Goal: Task Accomplishment & Management: Use online tool/utility

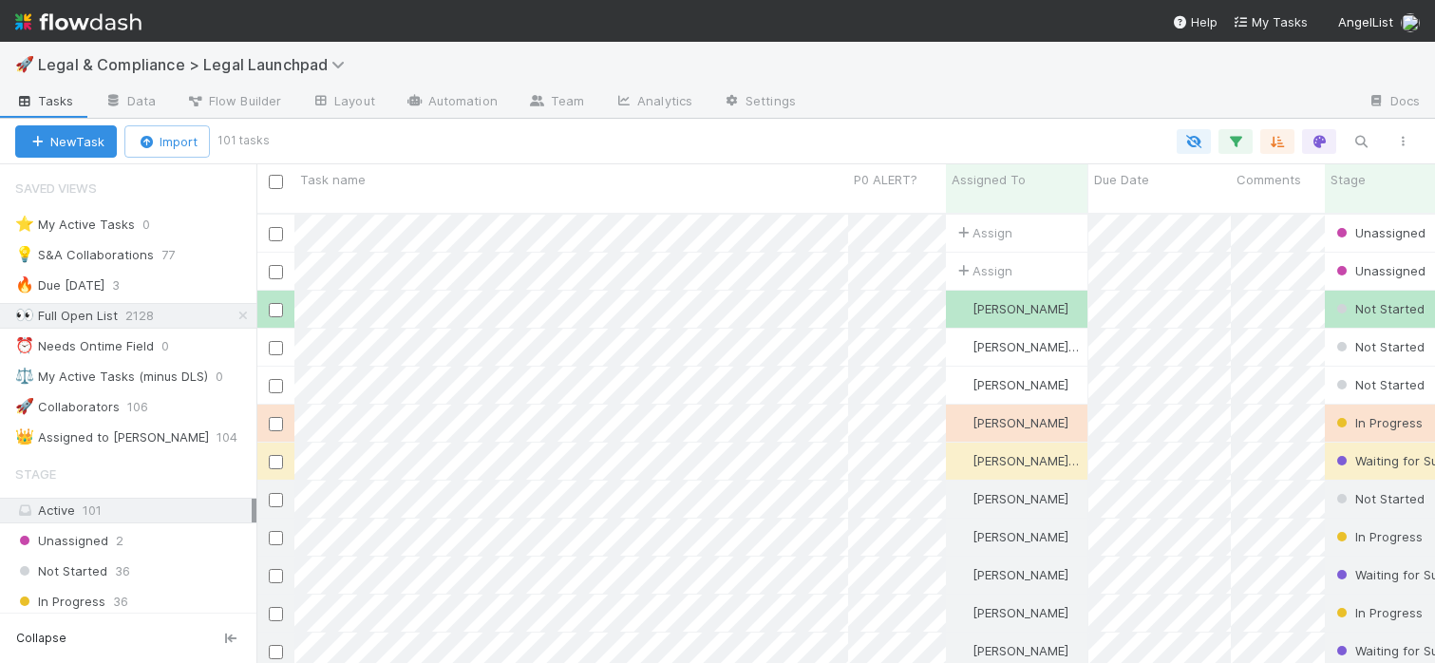
scroll to position [15, 15]
click at [1230, 141] on icon "button" at bounding box center [1235, 141] width 19 height 17
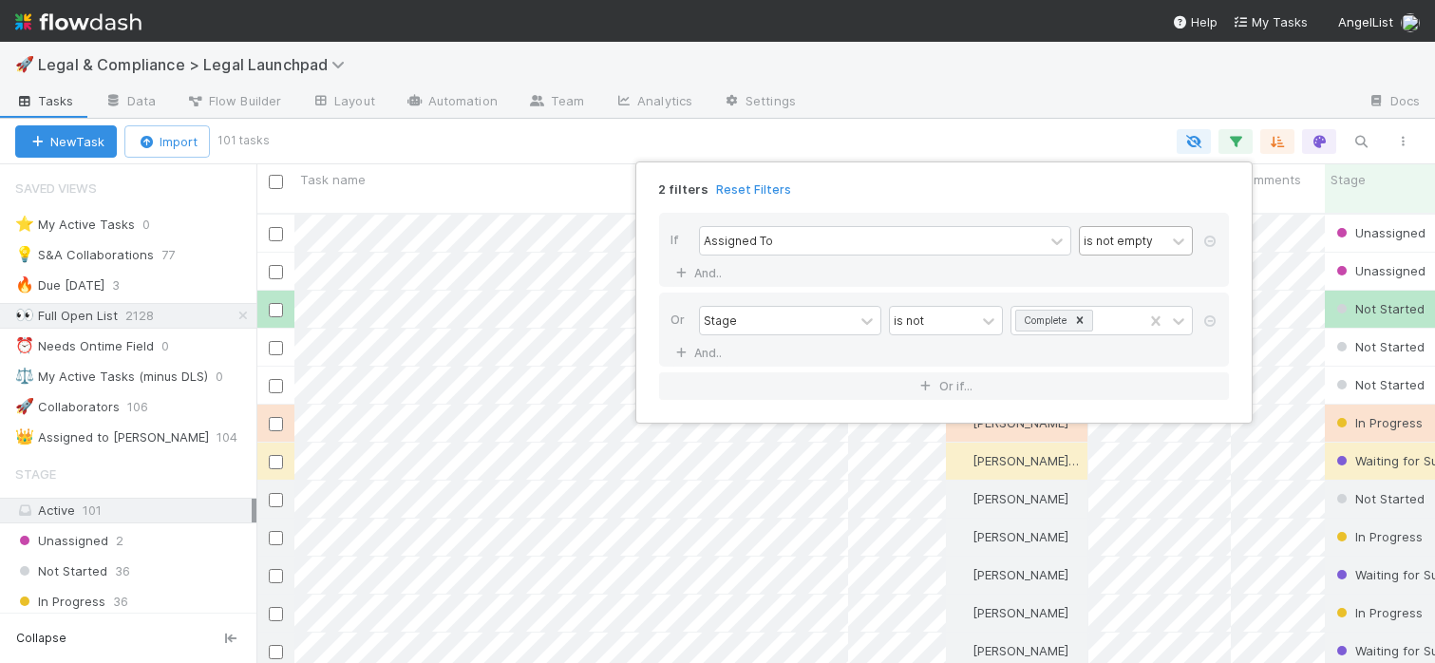
click at [1140, 242] on div "is not empty" at bounding box center [1117, 240] width 69 height 17
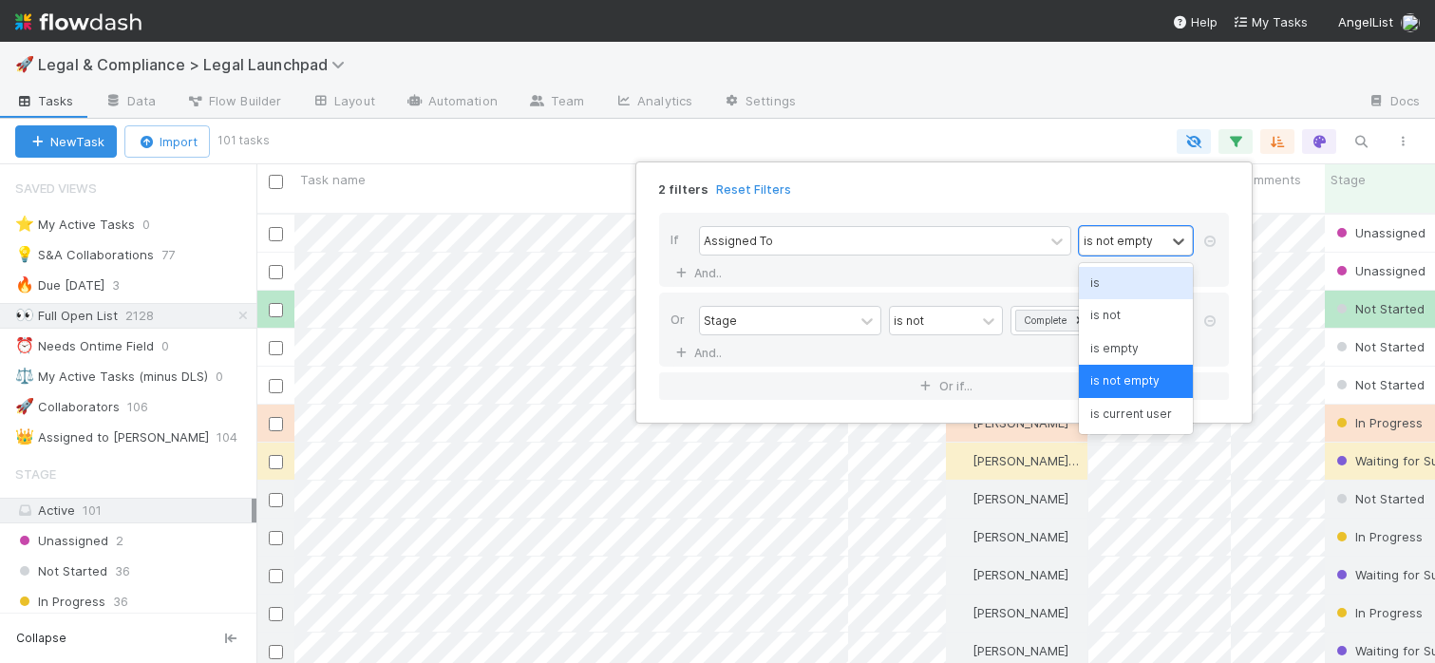
click at [1122, 279] on div "is" at bounding box center [1136, 283] width 114 height 32
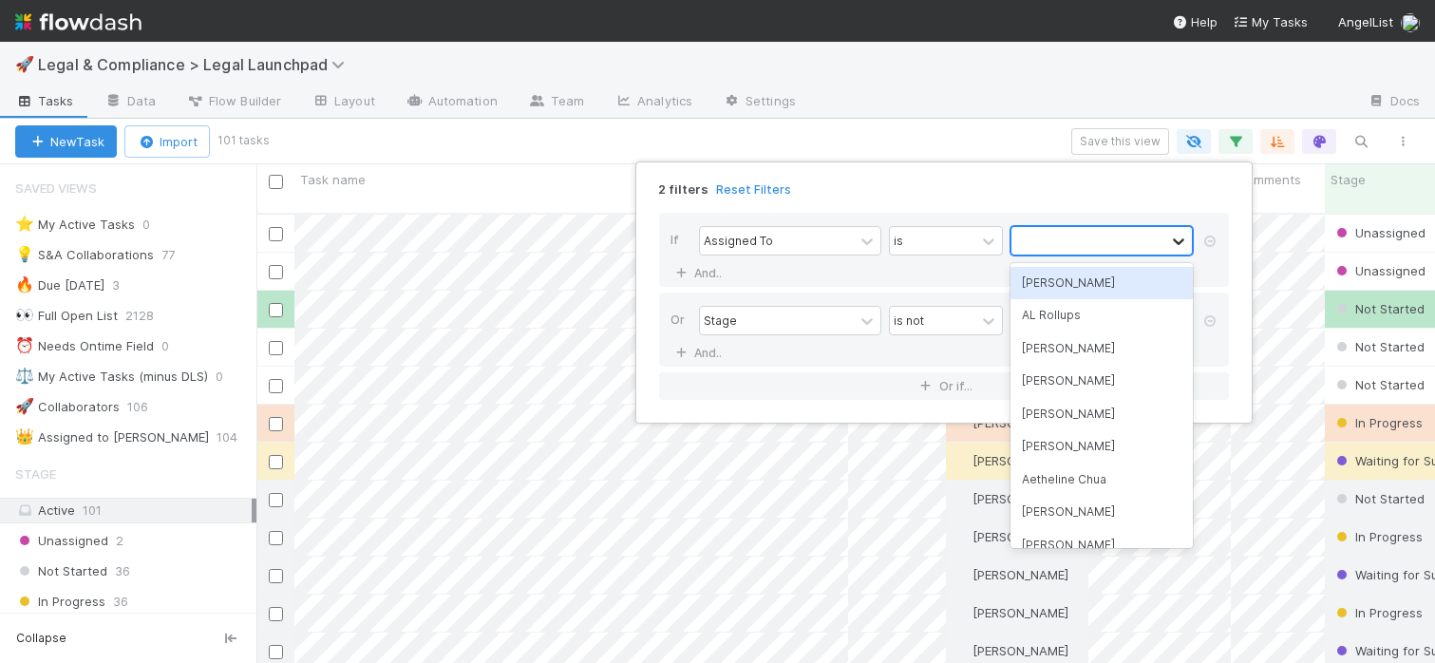
click at [1183, 242] on icon at bounding box center [1178, 241] width 19 height 19
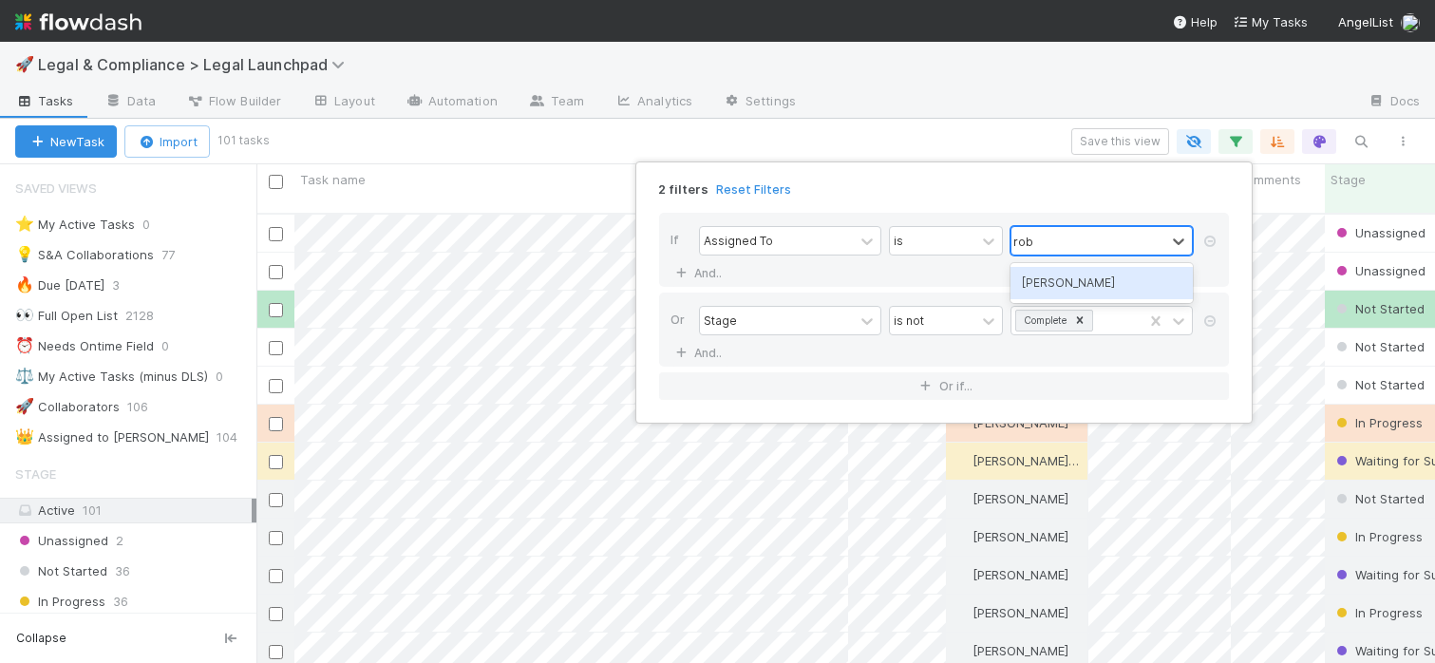
type input "[PERSON_NAME]"
click at [993, 109] on div "2 filters Reset Filters If Assigned To is option [PERSON_NAME], selected. 0 res…" at bounding box center [717, 331] width 1435 height 663
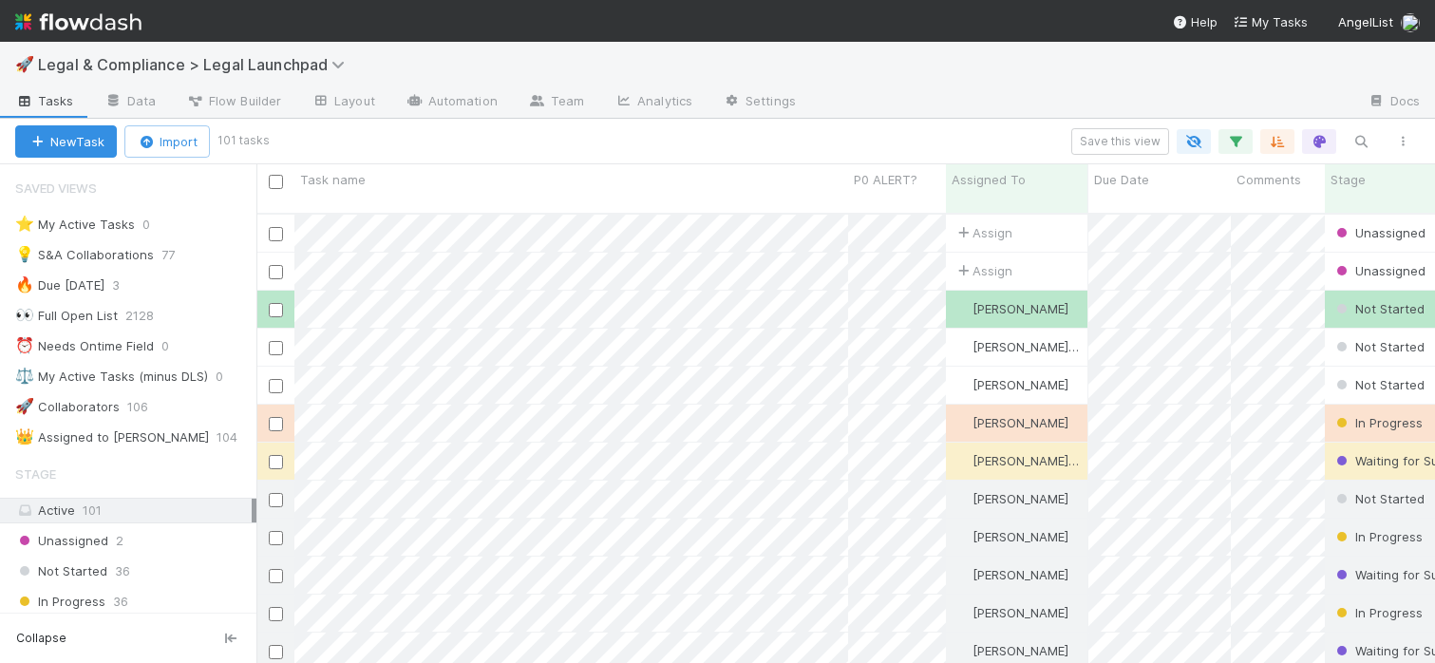
click at [1258, 136] on div "Save this view" at bounding box center [844, 141] width 1157 height 27
click at [1246, 136] on button "button" at bounding box center [1235, 141] width 34 height 25
click at [1241, 129] on div "Loading..." at bounding box center [717, 331] width 1435 height 663
click at [1242, 139] on icon "button" at bounding box center [1235, 141] width 19 height 17
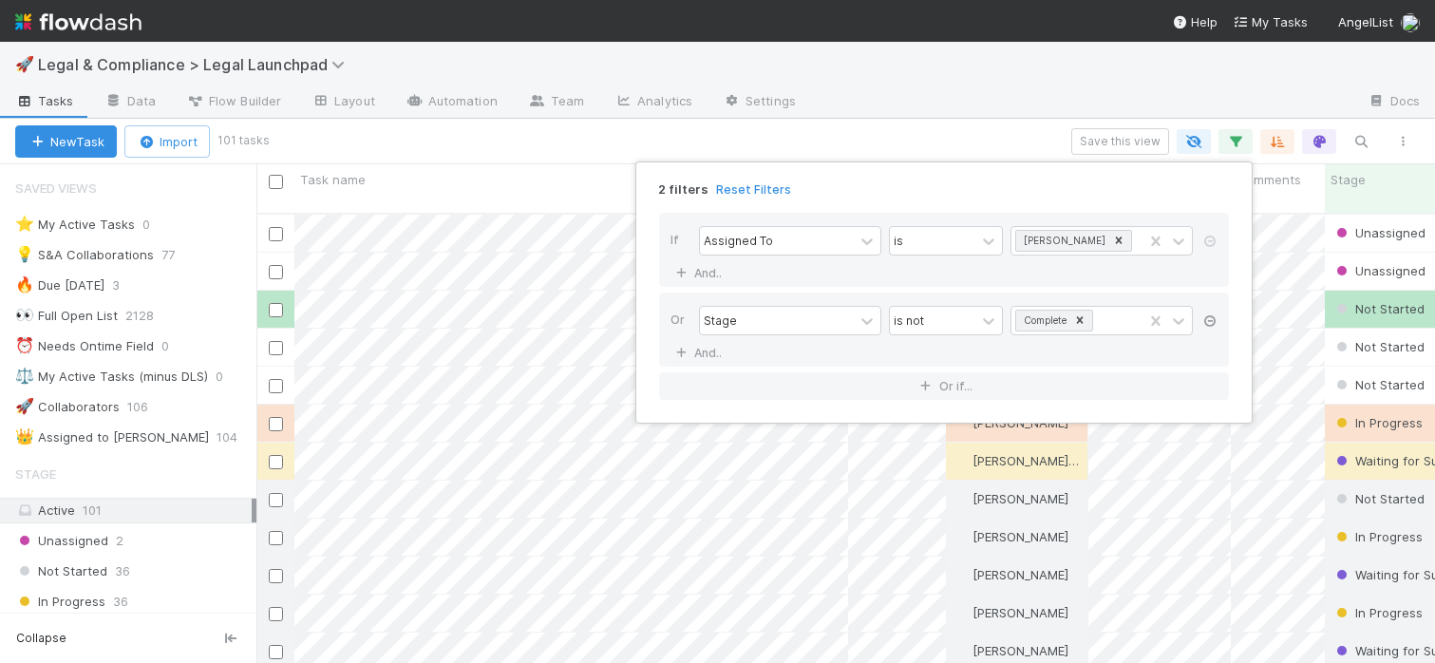
click at [1208, 319] on icon at bounding box center [1209, 320] width 19 height 11
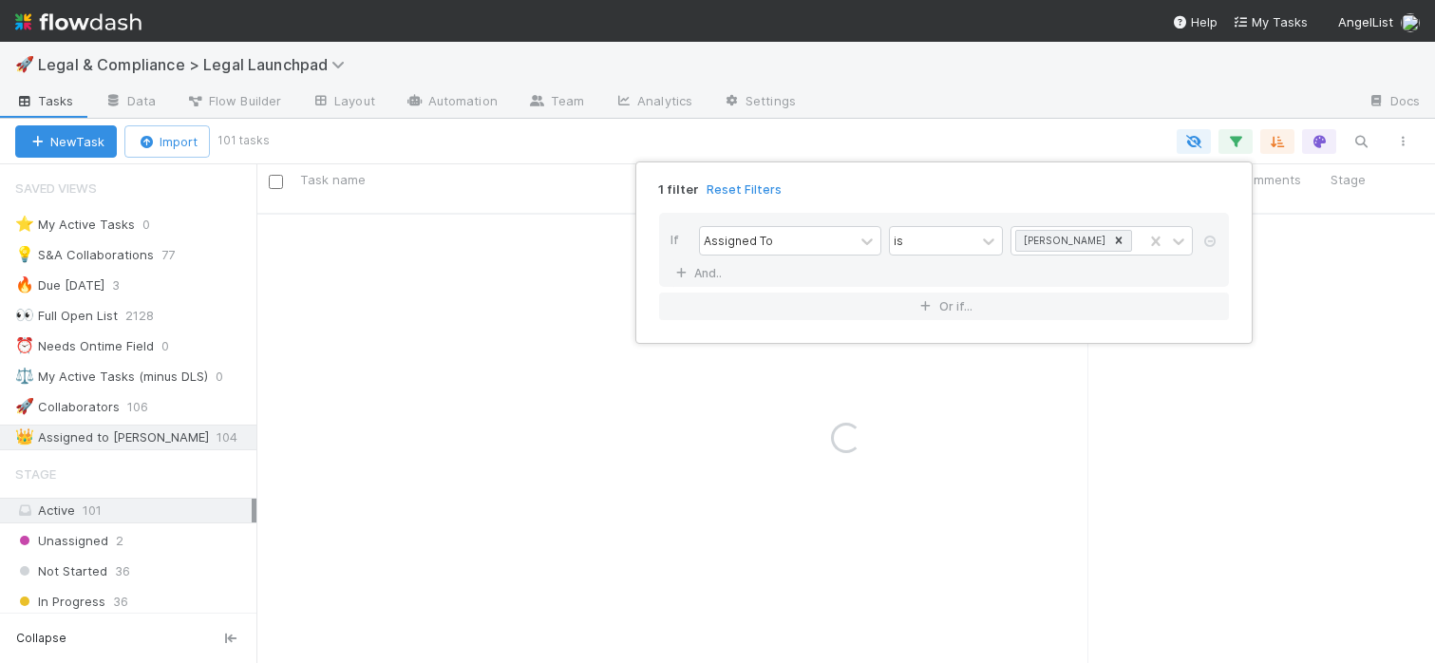
click at [1032, 68] on div "1 filter Reset Filters If Assigned To is [PERSON_NAME] And.. Or if..." at bounding box center [717, 331] width 1435 height 663
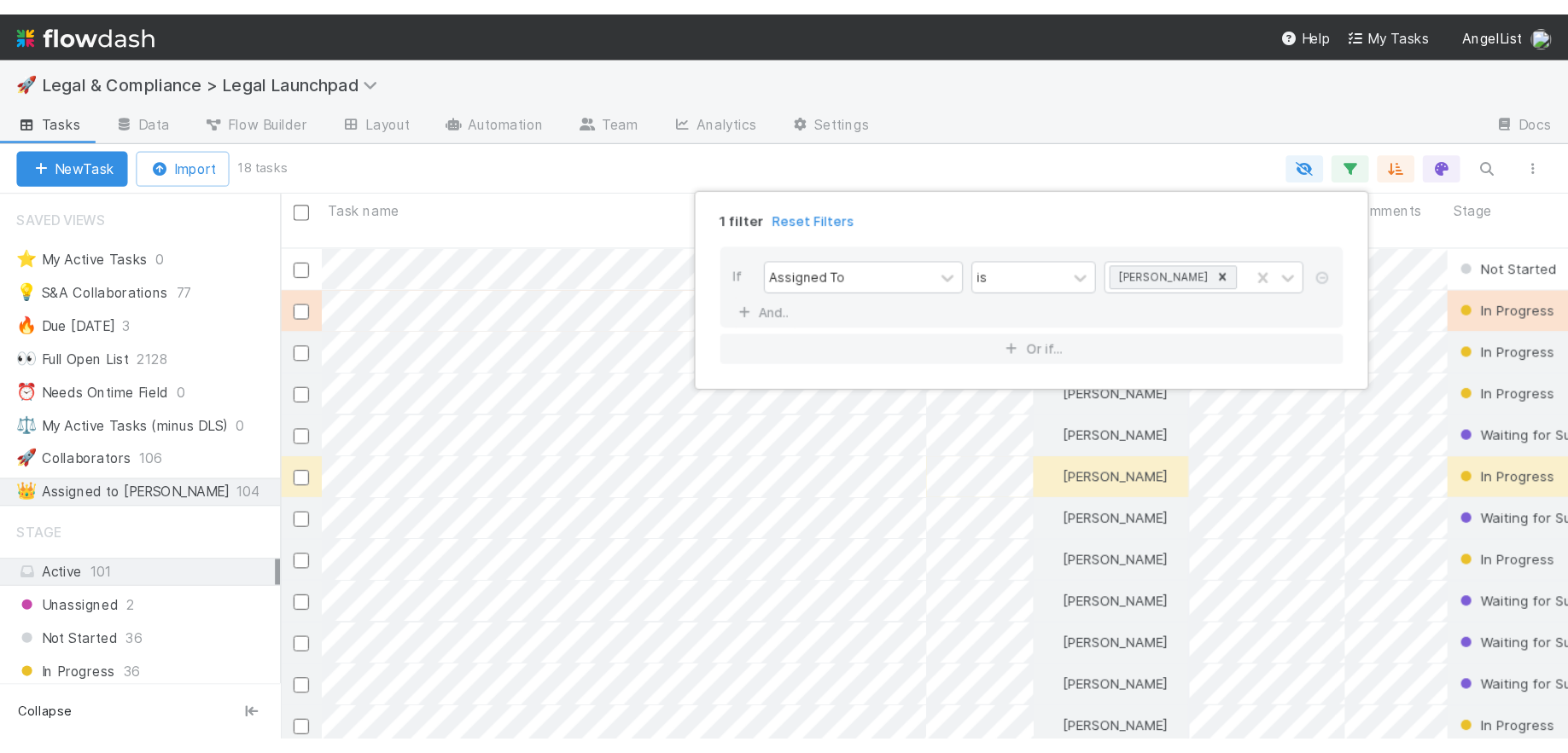
scroll to position [405, 1047]
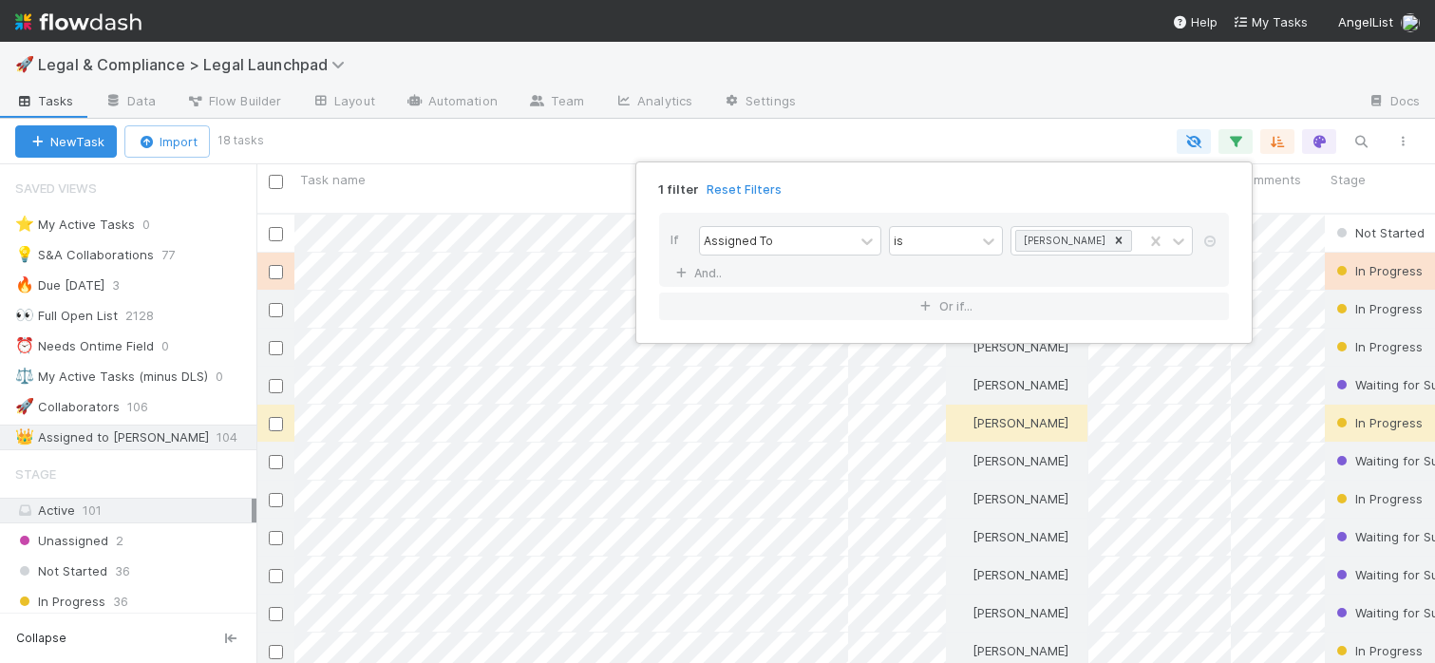
click at [1030, 67] on div "1 filter Reset Filters If Assigned To is [PERSON_NAME] And.. Or if..." at bounding box center [717, 331] width 1435 height 663
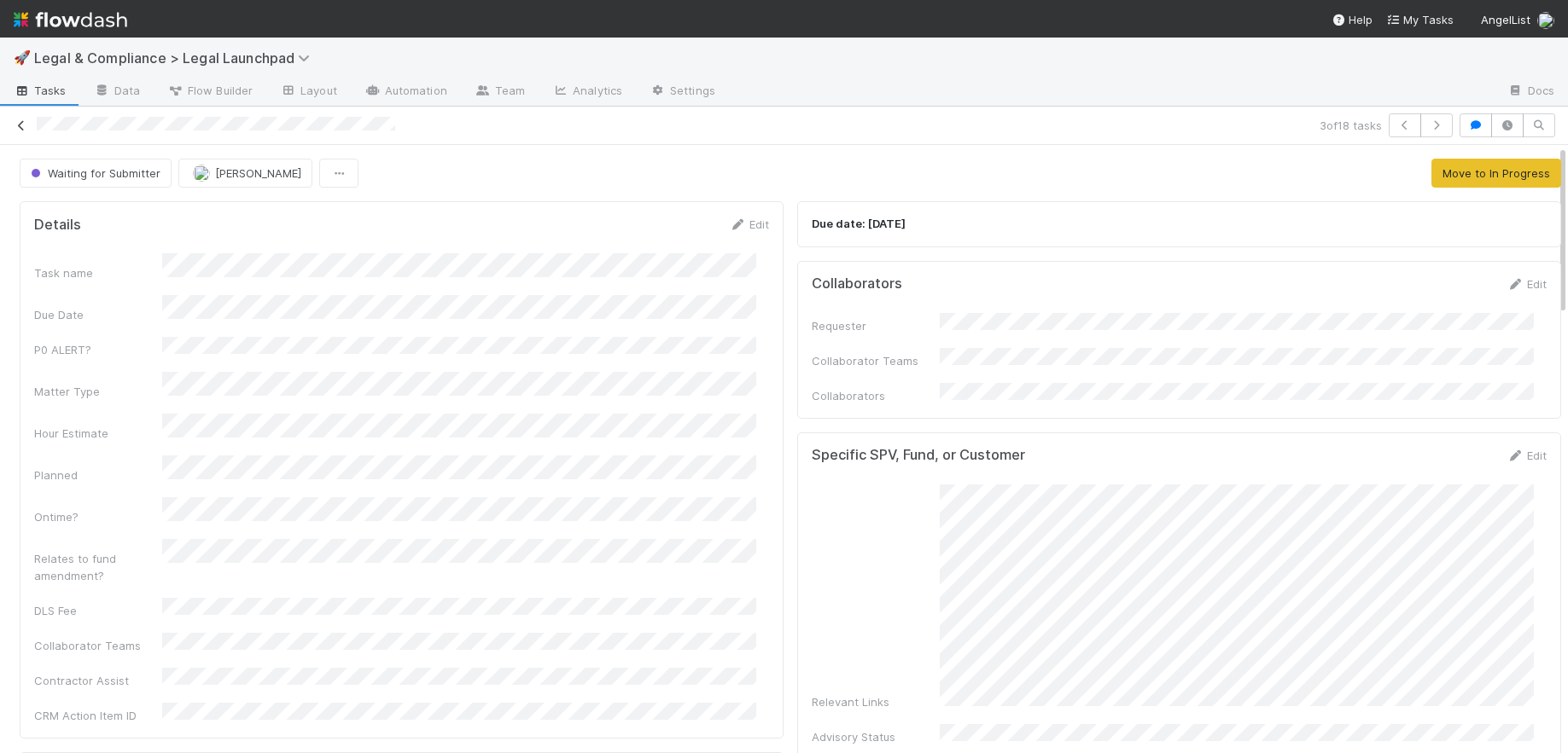
click at [18, 130] on icon at bounding box center [21, 126] width 17 height 11
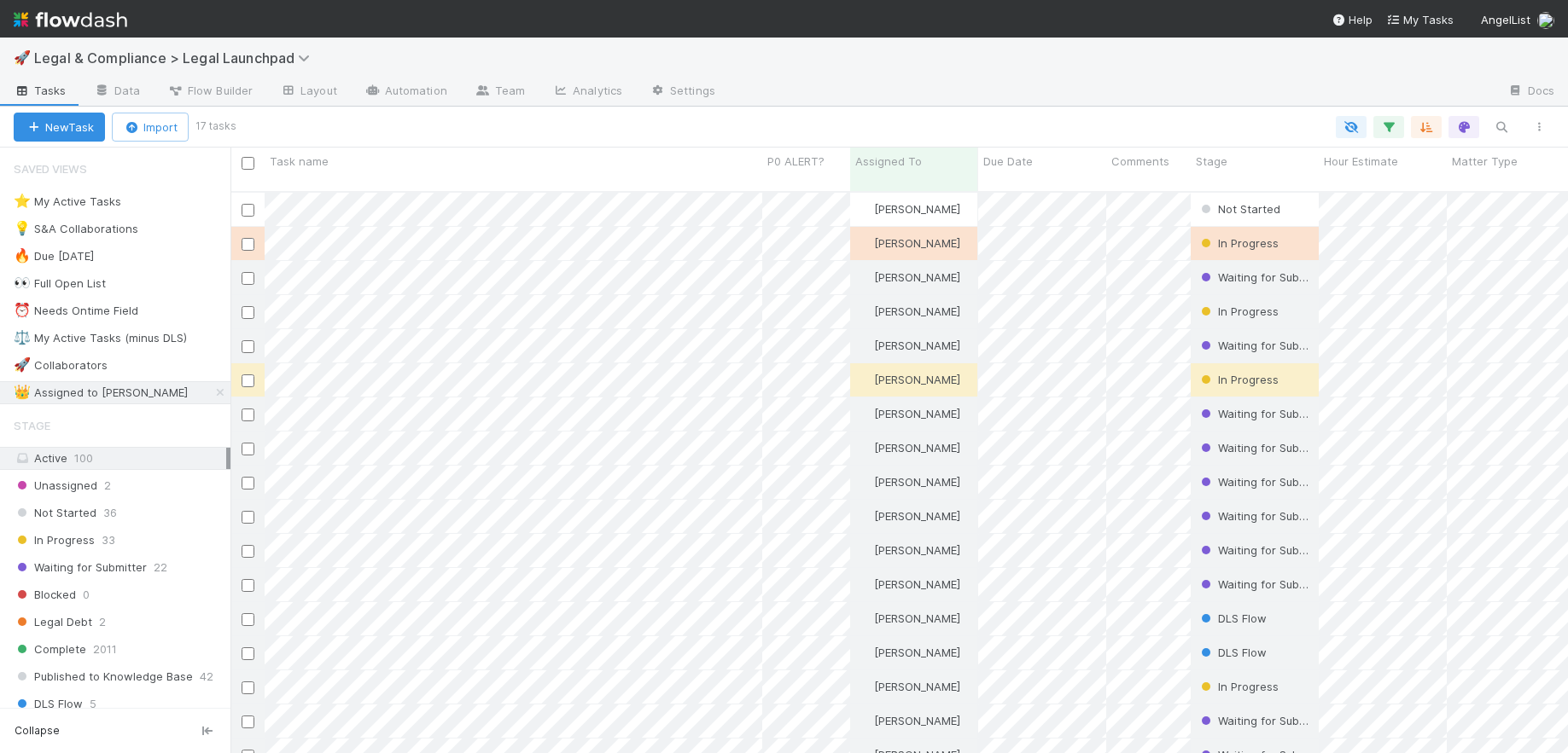
scroll to position [563, 1324]
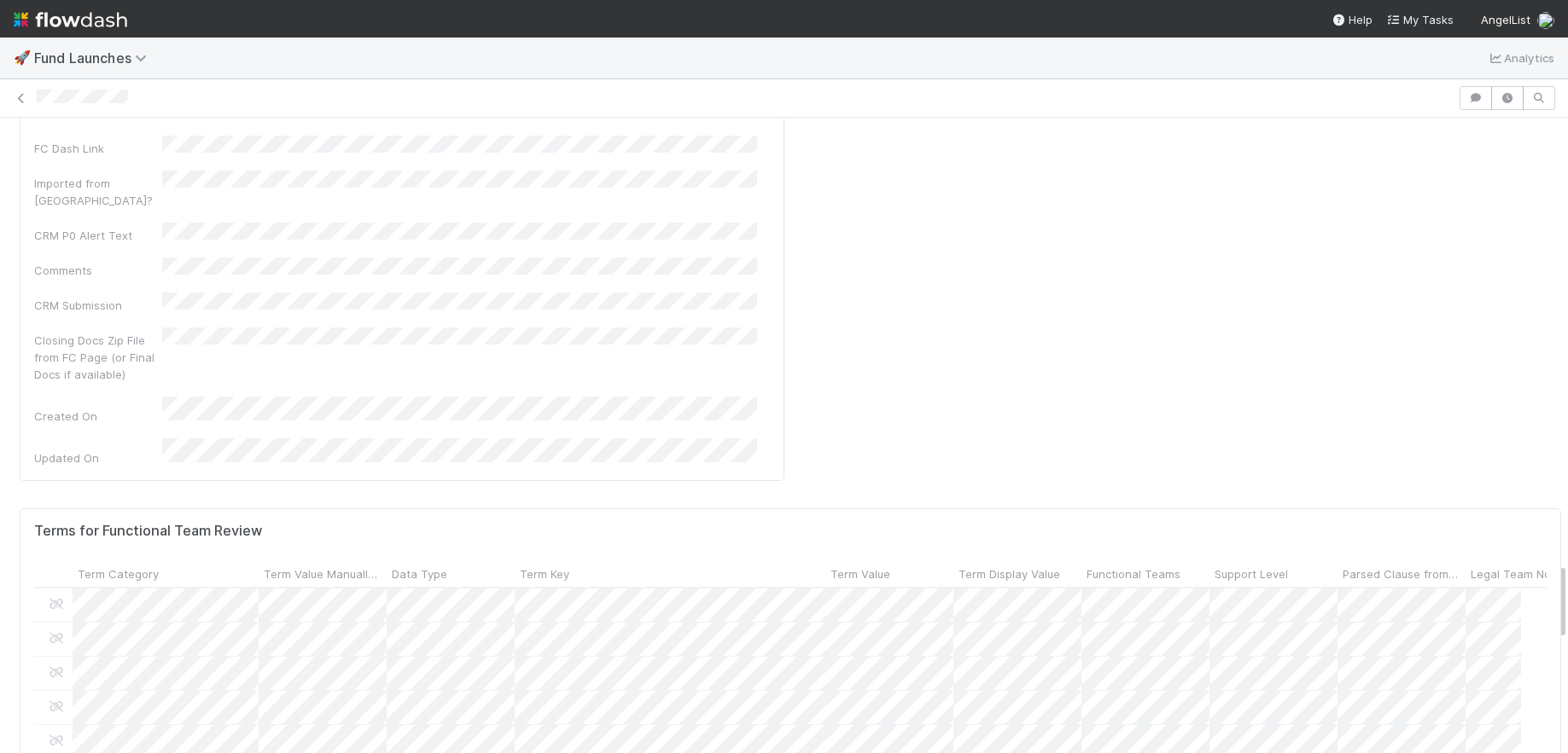
scroll to position [3330, 0]
